Goal: Find specific page/section: Find specific page/section

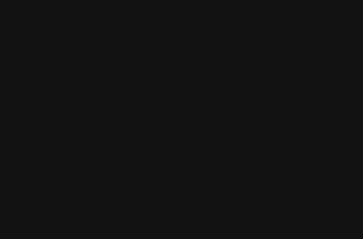
select select "**"
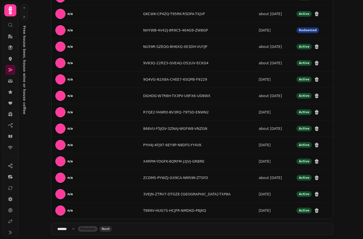
scroll to position [205, 0]
click at [110, 230] on span "Next" at bounding box center [106, 228] width 8 height 3
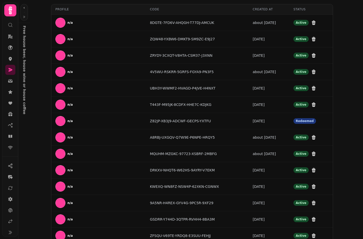
scroll to position [0, 0]
click at [25, 19] on button "button" at bounding box center [24, 17] width 6 height 6
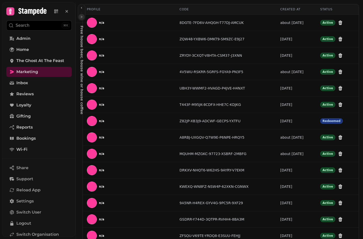
click at [81, 16] on icon "button" at bounding box center [81, 16] width 3 height 3
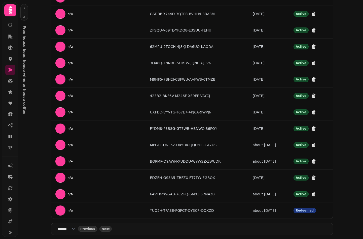
scroll to position [205, 0]
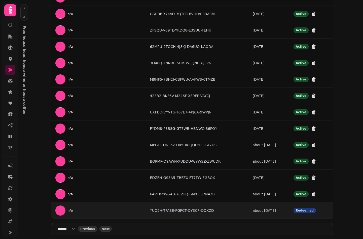
click at [68, 211] on p "n/a" at bounding box center [69, 210] width 5 height 4
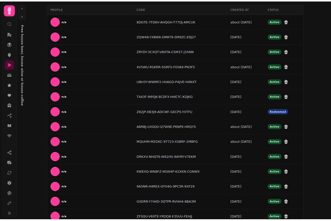
scroll to position [0, 0]
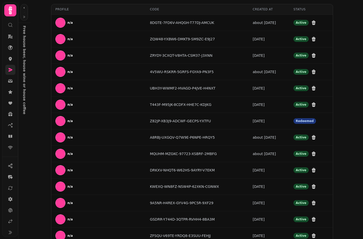
click at [13, 68] on link at bounding box center [10, 70] width 10 height 10
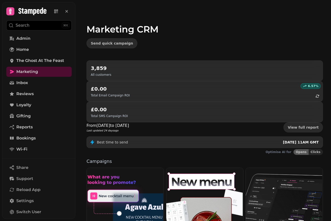
click at [27, 10] on icon at bounding box center [32, 12] width 28 height 8
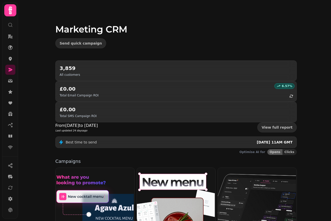
drag, startPoint x: 9, startPoint y: 37, endPoint x: 19, endPoint y: 39, distance: 10.2
click at [9, 48] on icon at bounding box center [10, 47] width 5 height 5
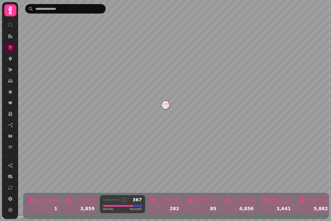
click at [166, 105] on img "The Ghost At The Feast" at bounding box center [166, 105] width 8 height 8
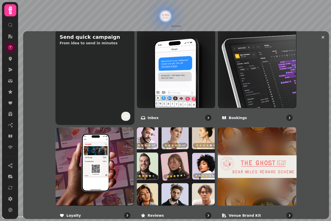
scroll to position [243, 0]
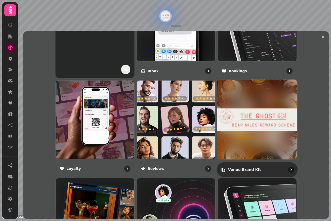
click at [239, 135] on img at bounding box center [257, 120] width 80 height 80
